Goal: Find specific page/section: Find specific page/section

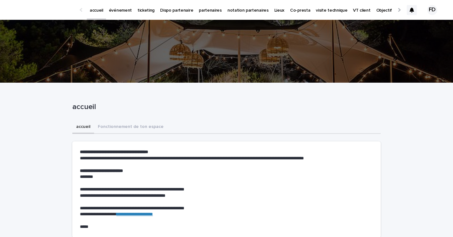
click at [415, 12] on div at bounding box center [412, 10] width 10 height 10
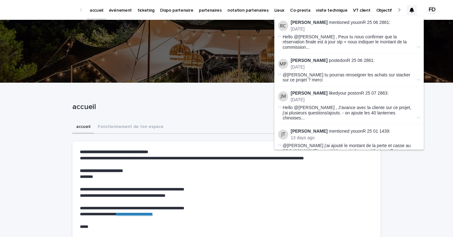
click at [110, 15] on link "événement" at bounding box center [120, 9] width 29 height 19
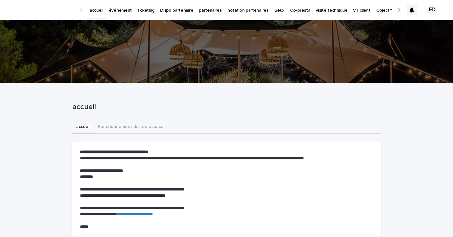
click at [124, 8] on p "événement" at bounding box center [120, 6] width 23 height 13
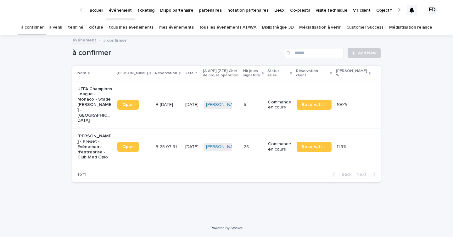
click at [240, 29] on link "tous les événements ATAWA" at bounding box center [227, 27] width 57 height 15
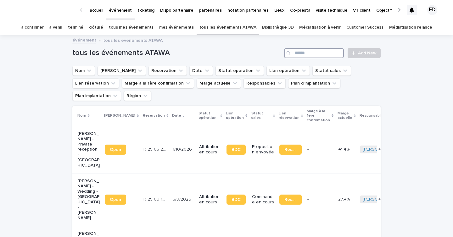
click at [332, 53] on input "Search" at bounding box center [314, 53] width 60 height 10
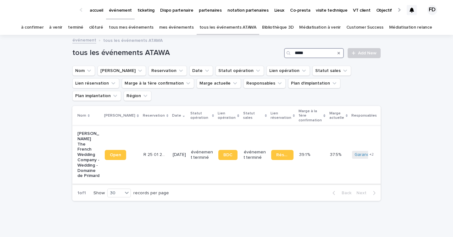
type input "*****"
click at [300, 152] on div "39.1 % 39.1 %" at bounding box center [311, 155] width 25 height 10
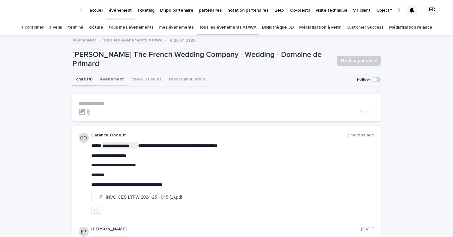
click at [104, 81] on button "événement" at bounding box center [111, 79] width 31 height 13
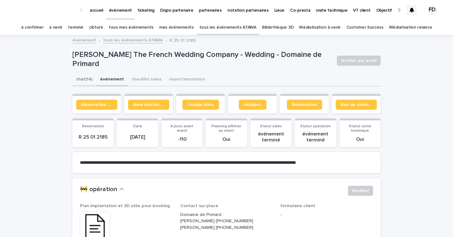
click at [75, 82] on button "chat (14)" at bounding box center [84, 79] width 24 height 13
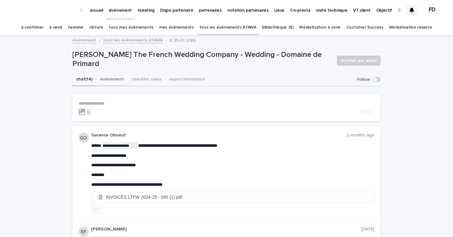
click at [106, 81] on button "événement" at bounding box center [111, 79] width 31 height 13
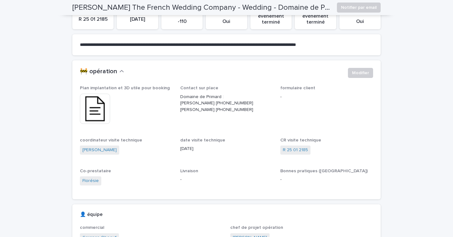
scroll to position [115, 0]
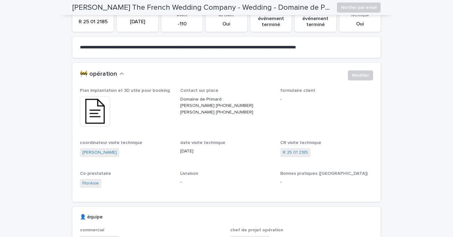
click at [102, 107] on img at bounding box center [95, 111] width 30 height 30
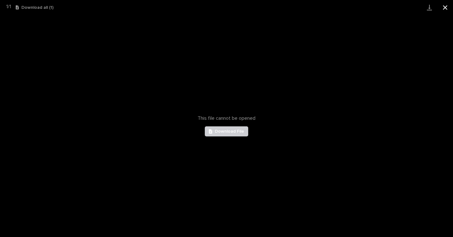
click at [442, 6] on button "Close gallery" at bounding box center [445, 7] width 16 height 15
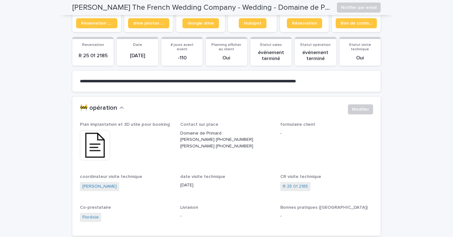
scroll to position [59, 0]
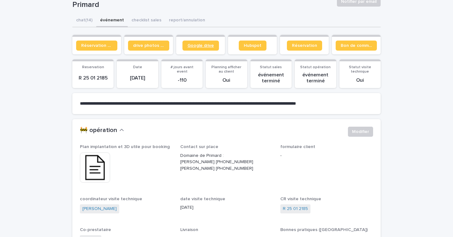
click at [208, 47] on span "Google drive" at bounding box center [200, 45] width 26 height 4
